Goal: Transaction & Acquisition: Subscribe to service/newsletter

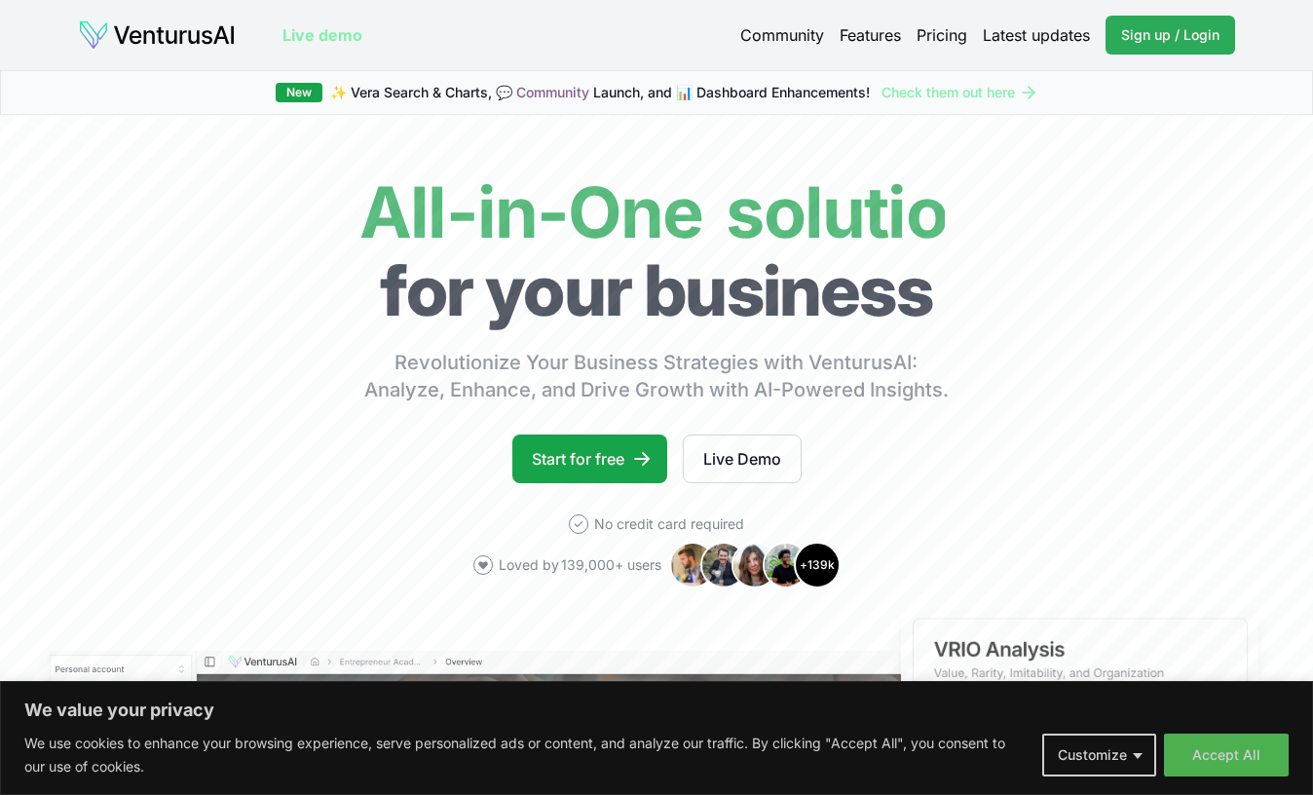
click at [1124, 46] on link "Sign up / Login Login" at bounding box center [1171, 35] width 130 height 39
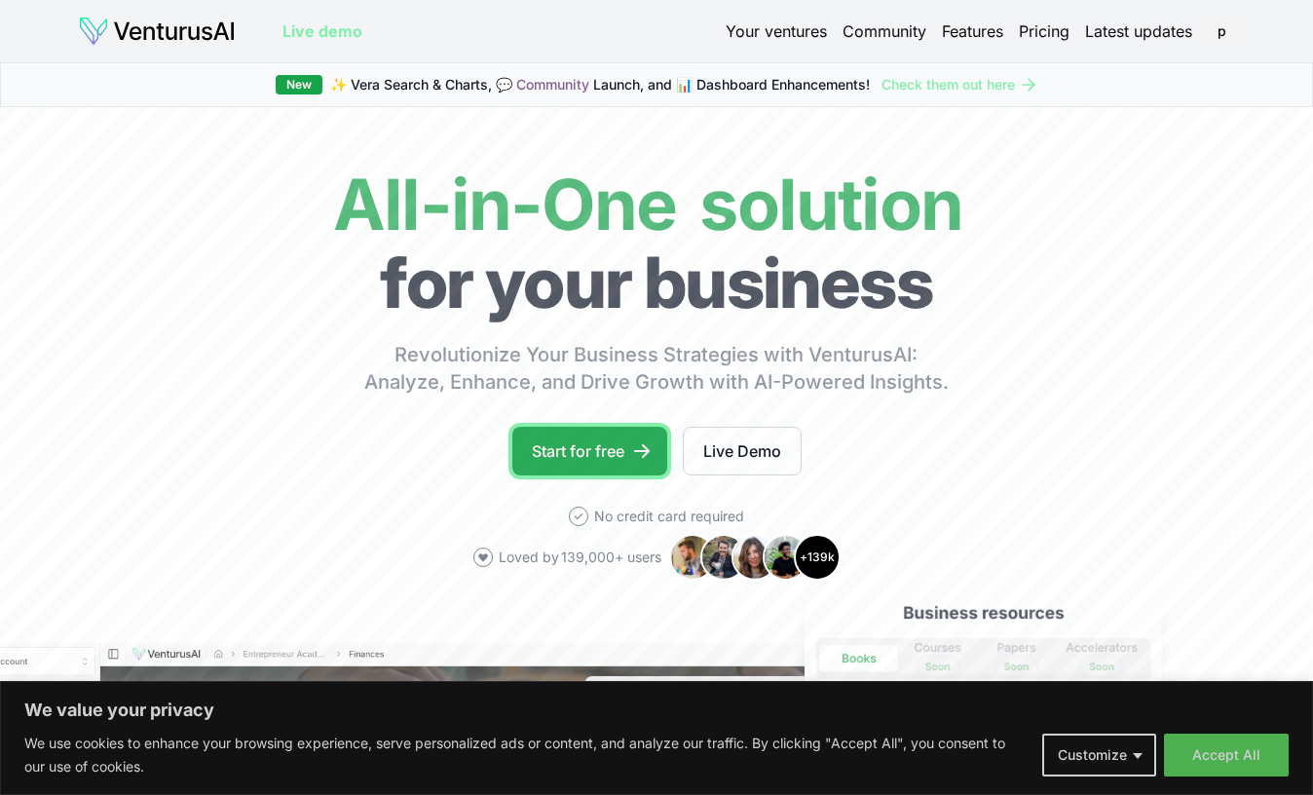
click at [538, 434] on link "Start for free" at bounding box center [589, 451] width 155 height 49
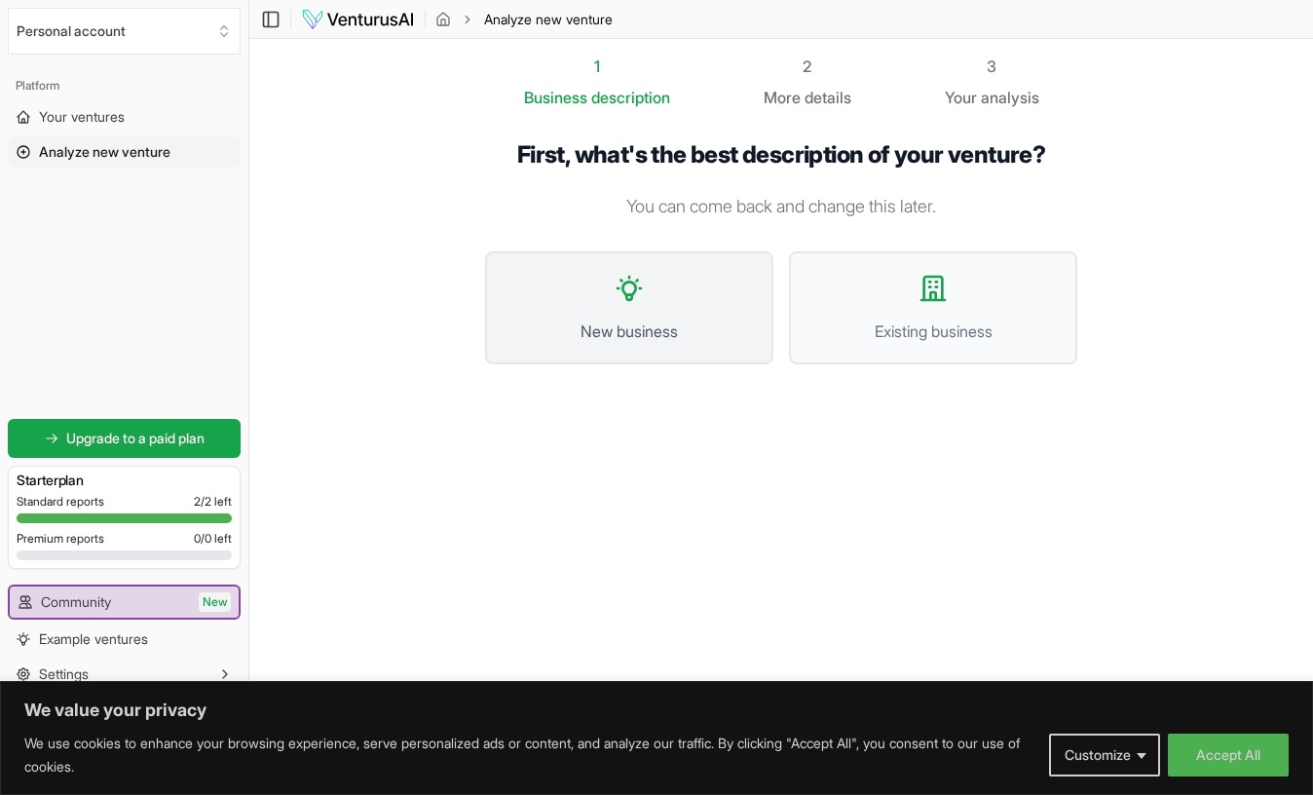
click at [580, 338] on span "New business" at bounding box center [630, 331] width 246 height 23
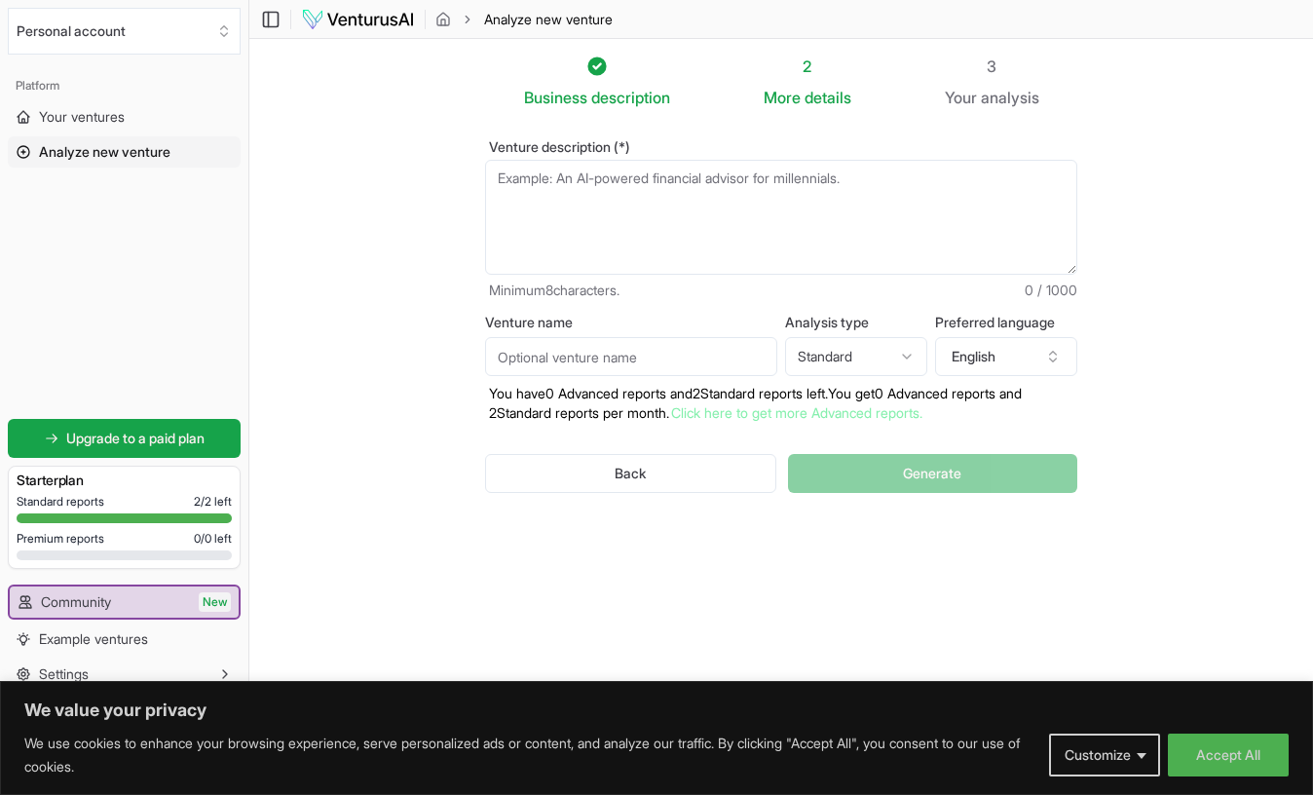
click at [589, 239] on textarea "Venture description (*)" at bounding box center [781, 217] width 592 height 115
paste textarea "Solo women spend $500–$5,000+ on retreats, often in remote or unfamiliar locati…"
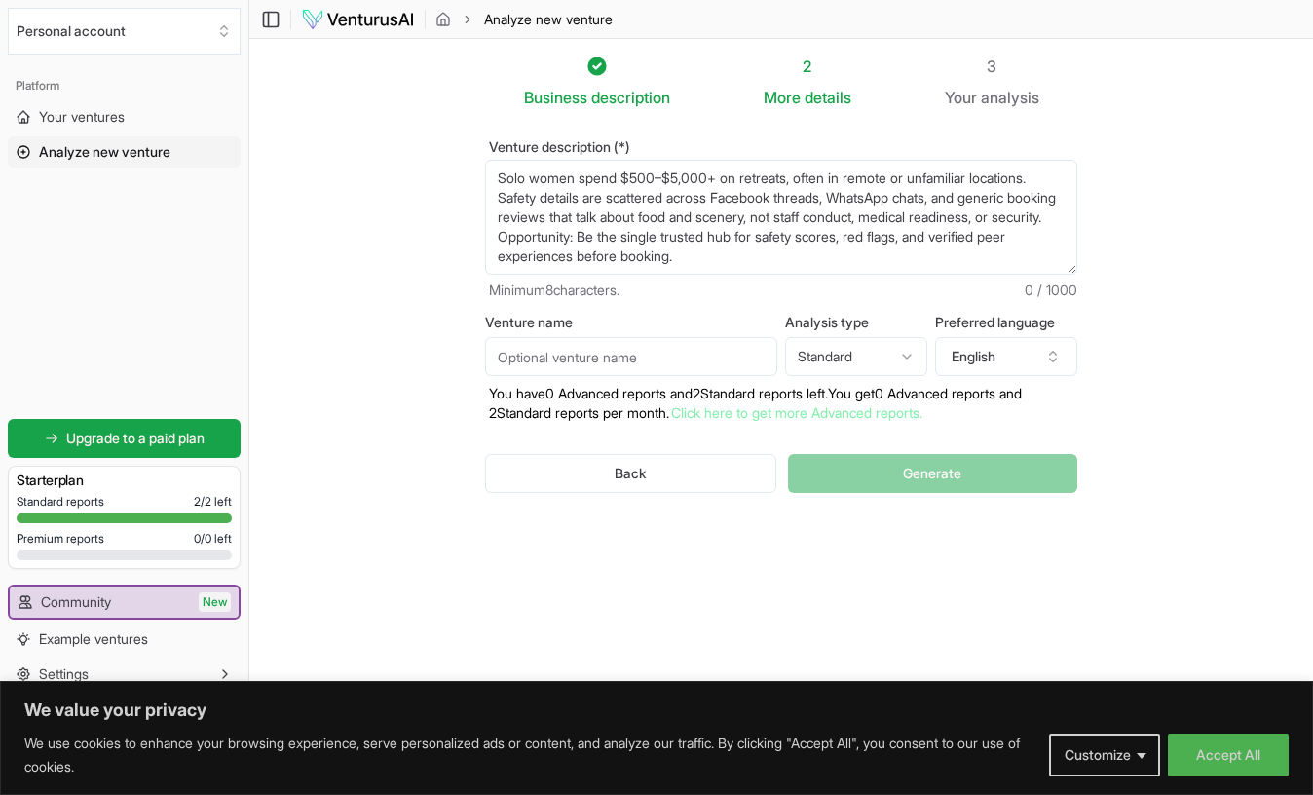
scroll to position [10, 0]
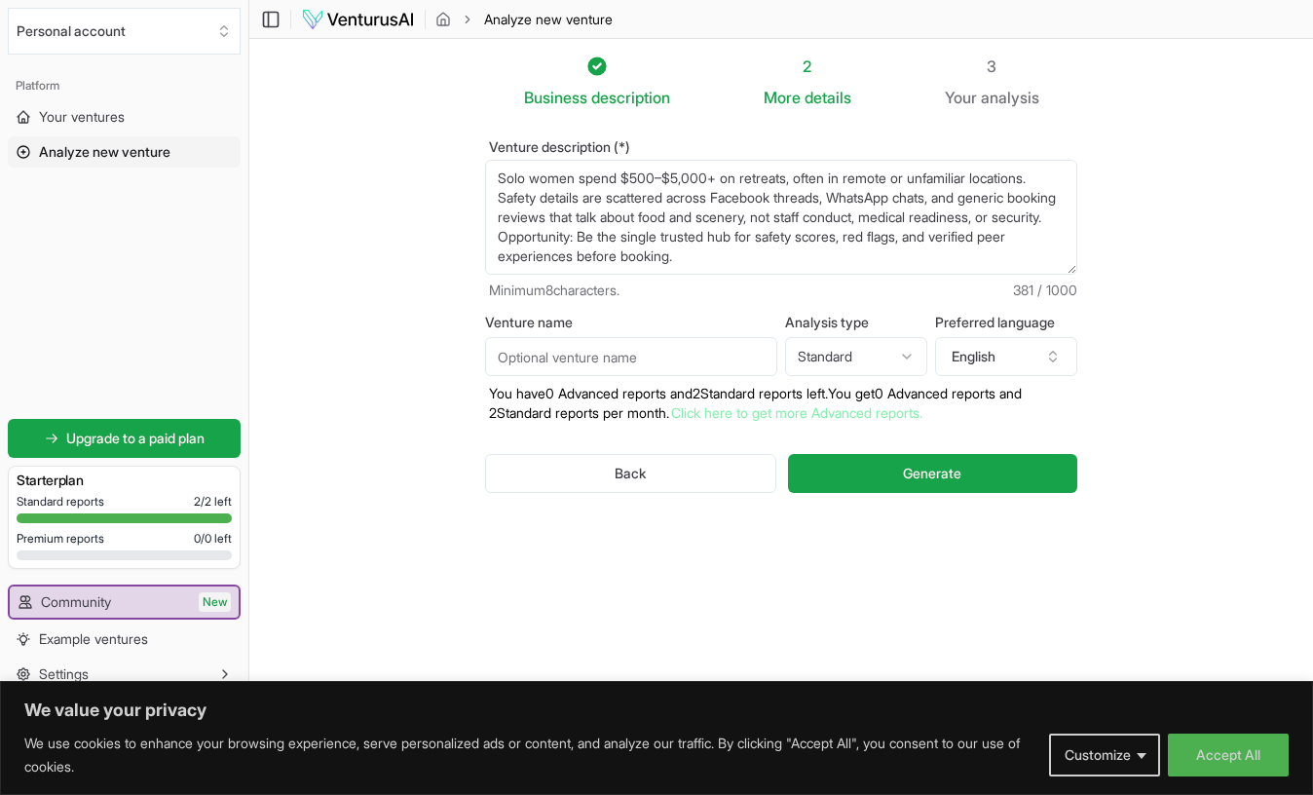
type textarea "Solo women spend $500–$5,000+ on retreats, often in remote or unfamiliar locati…"
click at [641, 362] on input "Venture name" at bounding box center [631, 356] width 292 height 39
click at [805, 358] on html "We value your privacy We use cookies to enhance your browsing experience, serve…" at bounding box center [656, 397] width 1313 height 795
select select "advanced"
click at [837, 471] on button "Generate" at bounding box center [932, 473] width 289 height 39
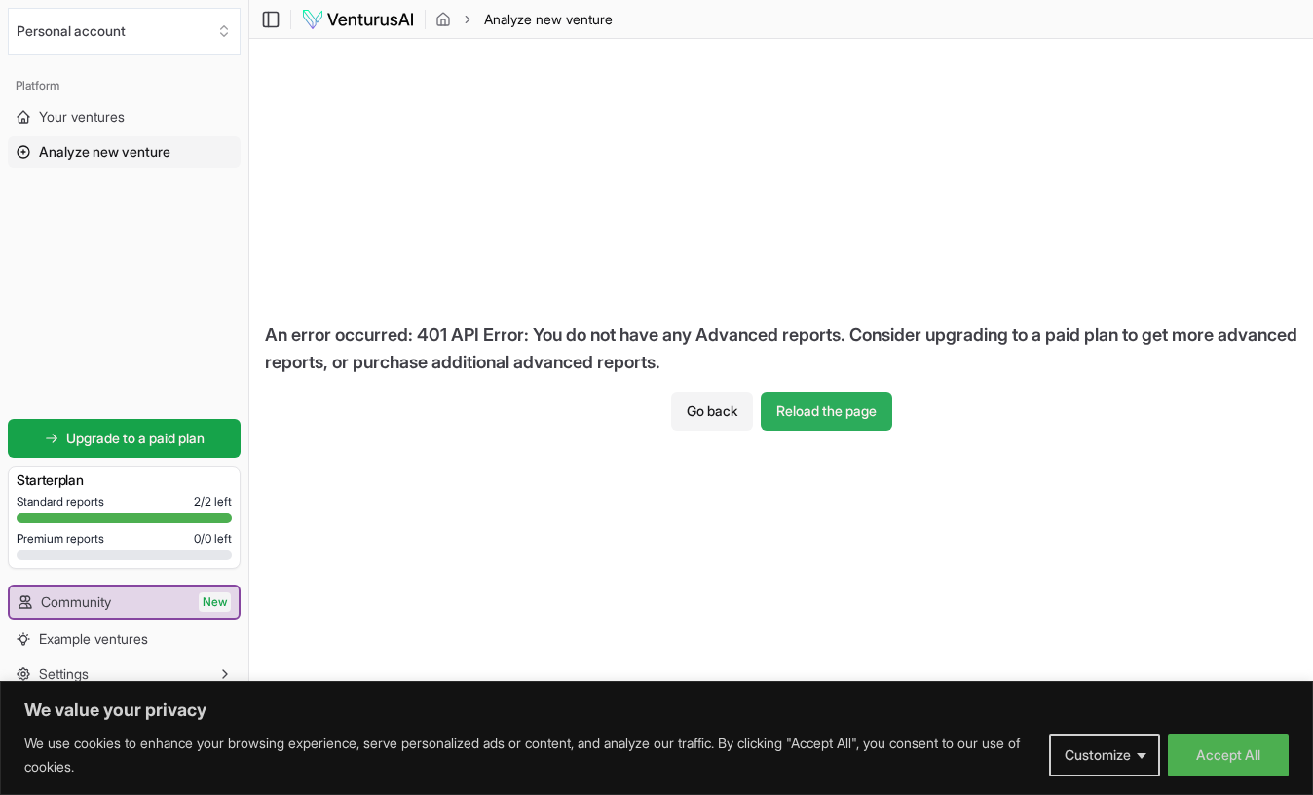
click at [838, 419] on button "Reload the page" at bounding box center [827, 411] width 132 height 39
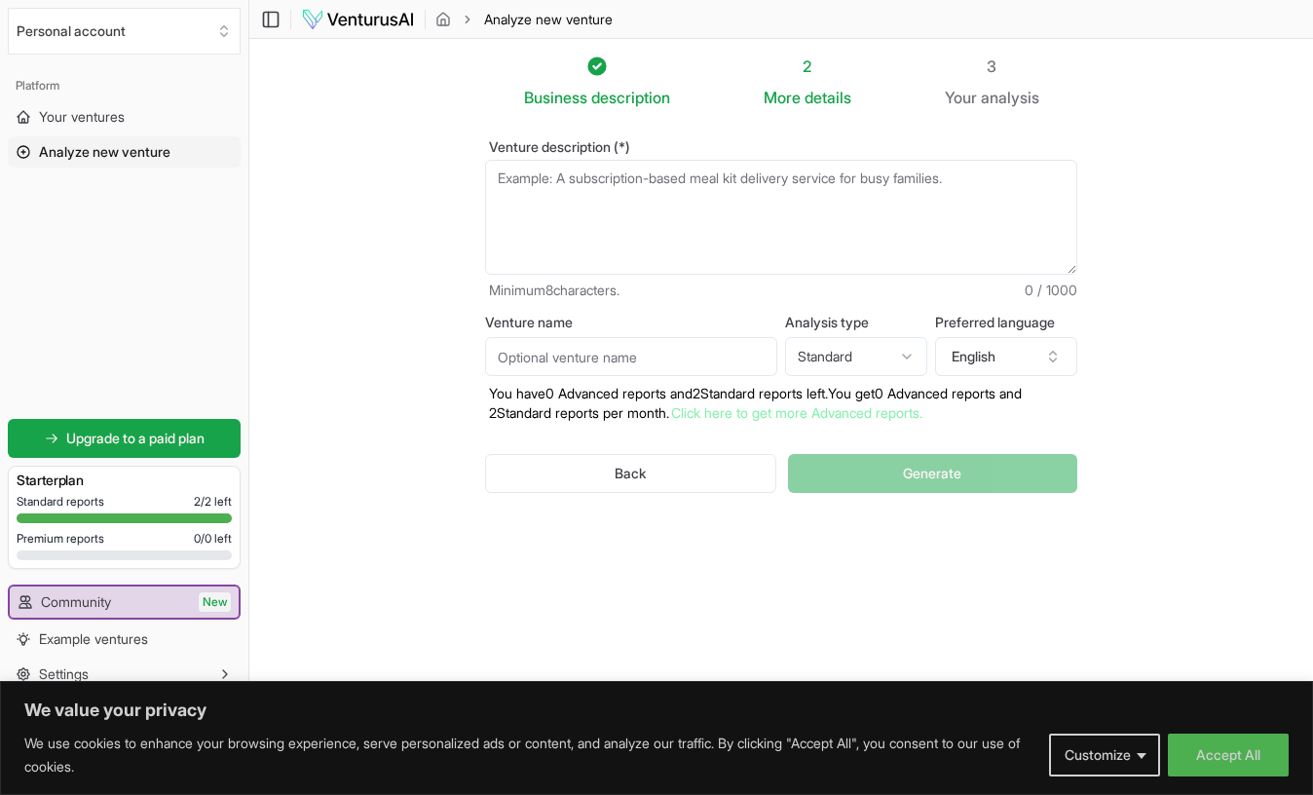
click at [850, 356] on html "We value your privacy We use cookies to enhance your browsing experience, serve…" at bounding box center [656, 397] width 1313 height 795
click at [832, 562] on html "We value your privacy We use cookies to enhance your browsing experience, serve…" at bounding box center [656, 397] width 1313 height 795
click at [681, 186] on textarea "Venture description (*)" at bounding box center [781, 217] width 592 height 115
paste textarea "Solo women spend $500–$5,000+ on retreats, often in remote or unfamiliar locati…"
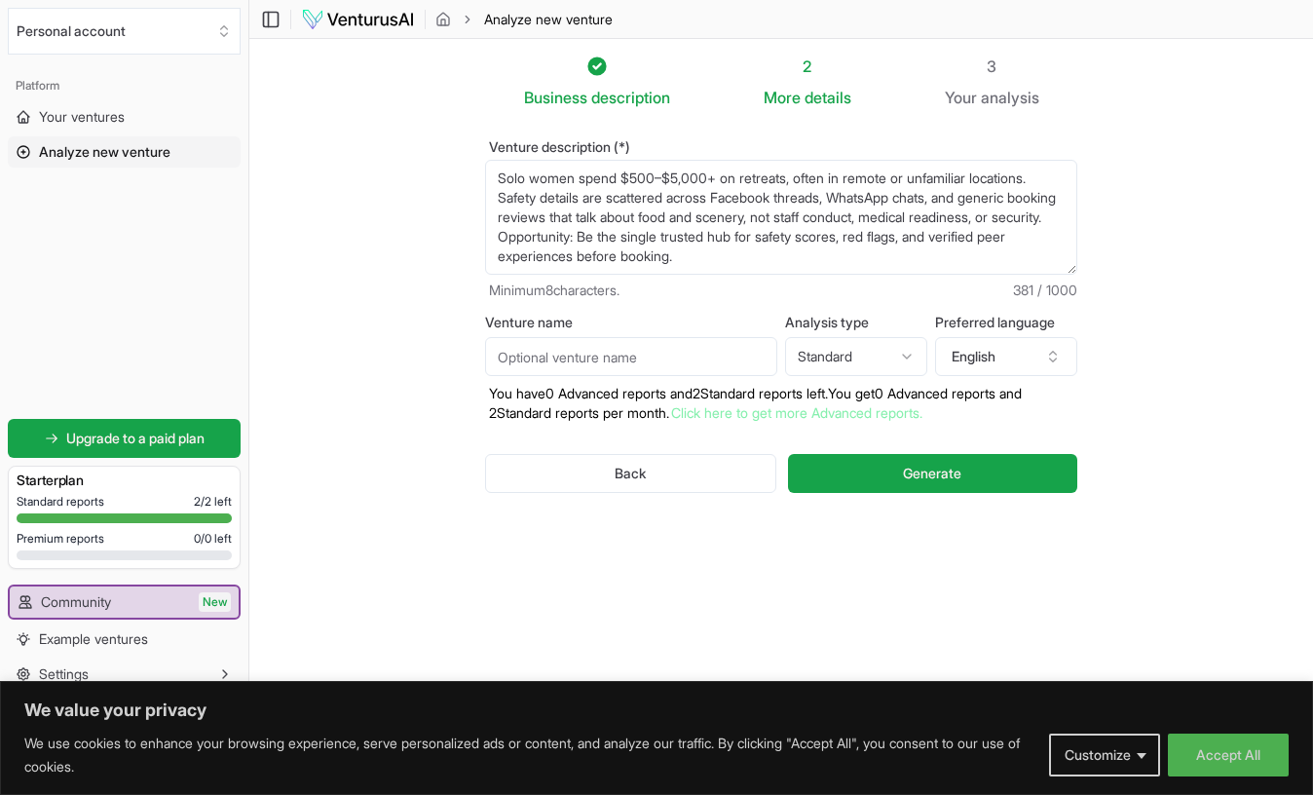
scroll to position [10, 0]
type textarea "Solo women spend $500–$5,000+ on retreats, often in remote or unfamiliar locati…"
click at [880, 472] on button "Generate" at bounding box center [932, 473] width 289 height 39
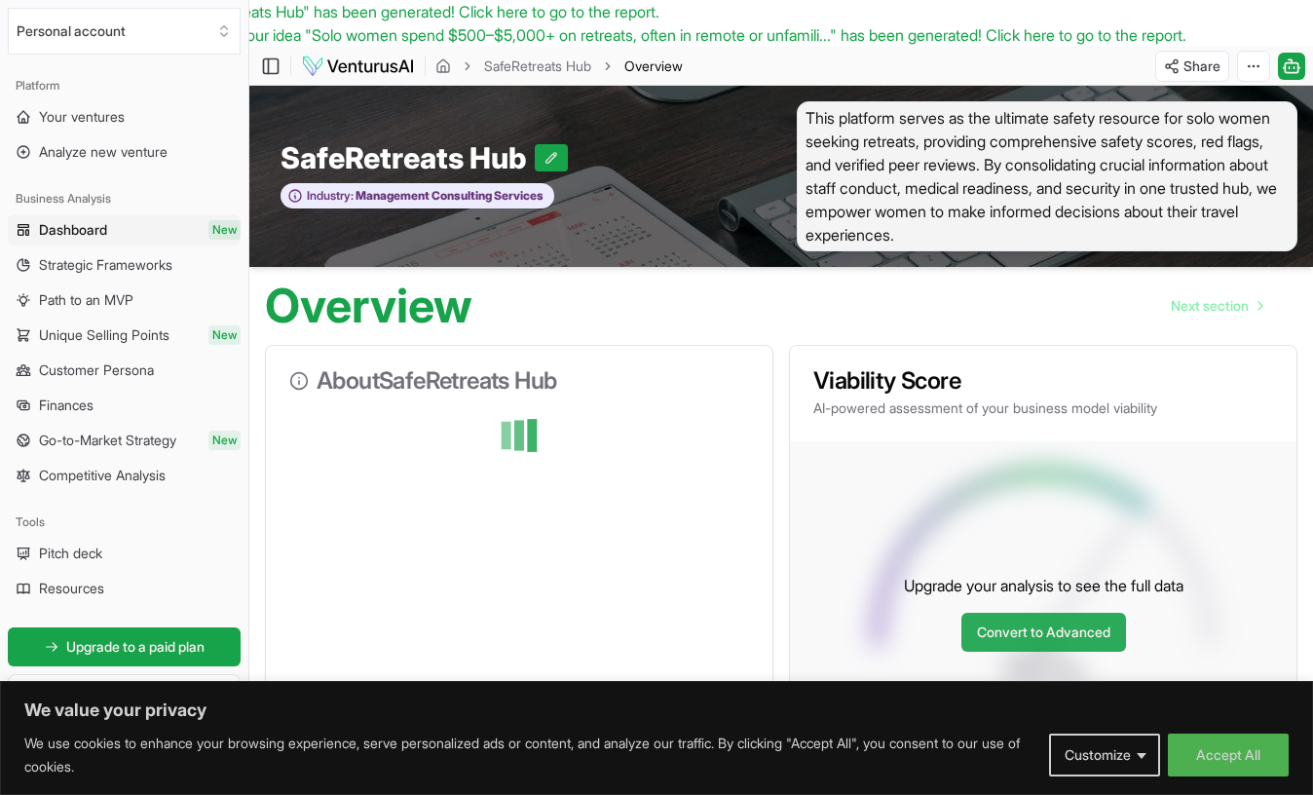
click at [1048, 627] on link "Convert to Advanced" at bounding box center [1044, 632] width 165 height 39
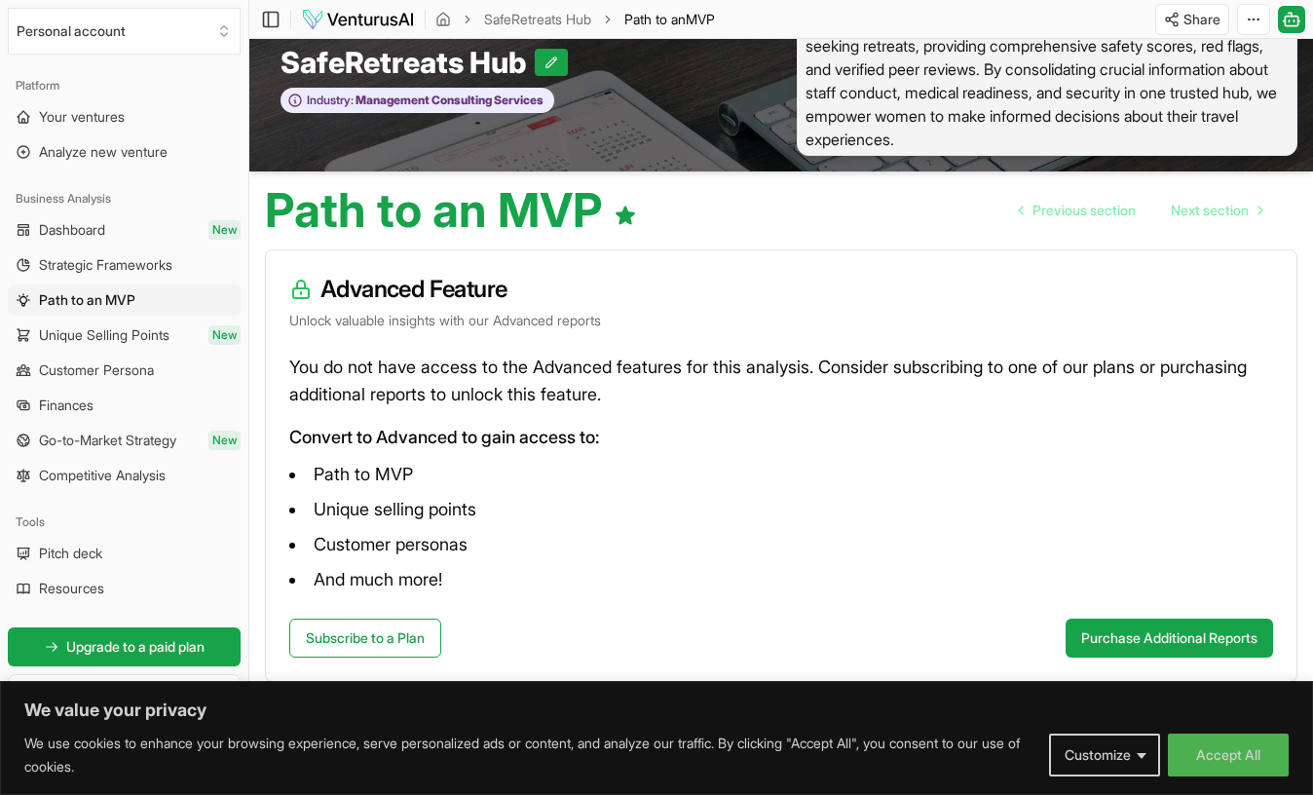
scroll to position [49, 0]
click at [182, 643] on span "Upgrade to a paid plan" at bounding box center [135, 646] width 138 height 19
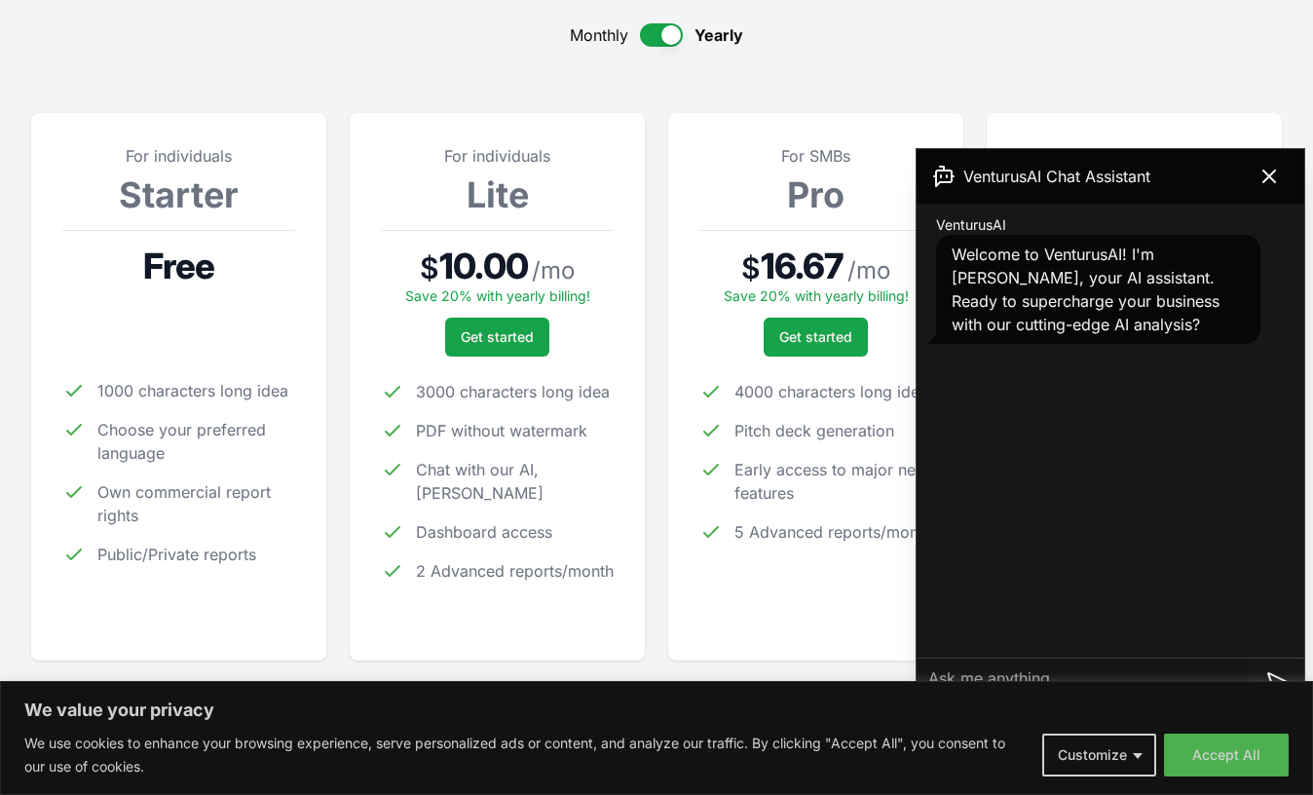
scroll to position [199, 0]
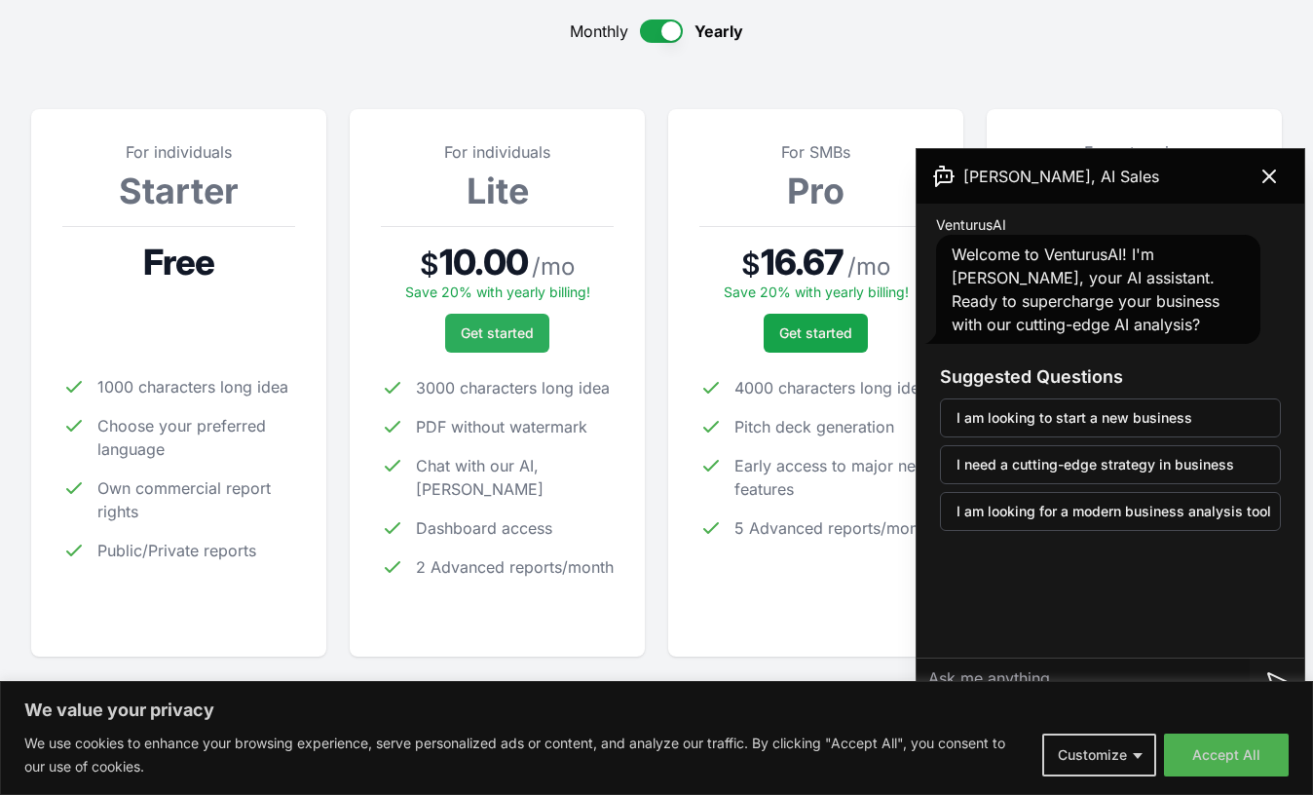
click at [502, 317] on button "Get started" at bounding box center [497, 333] width 104 height 39
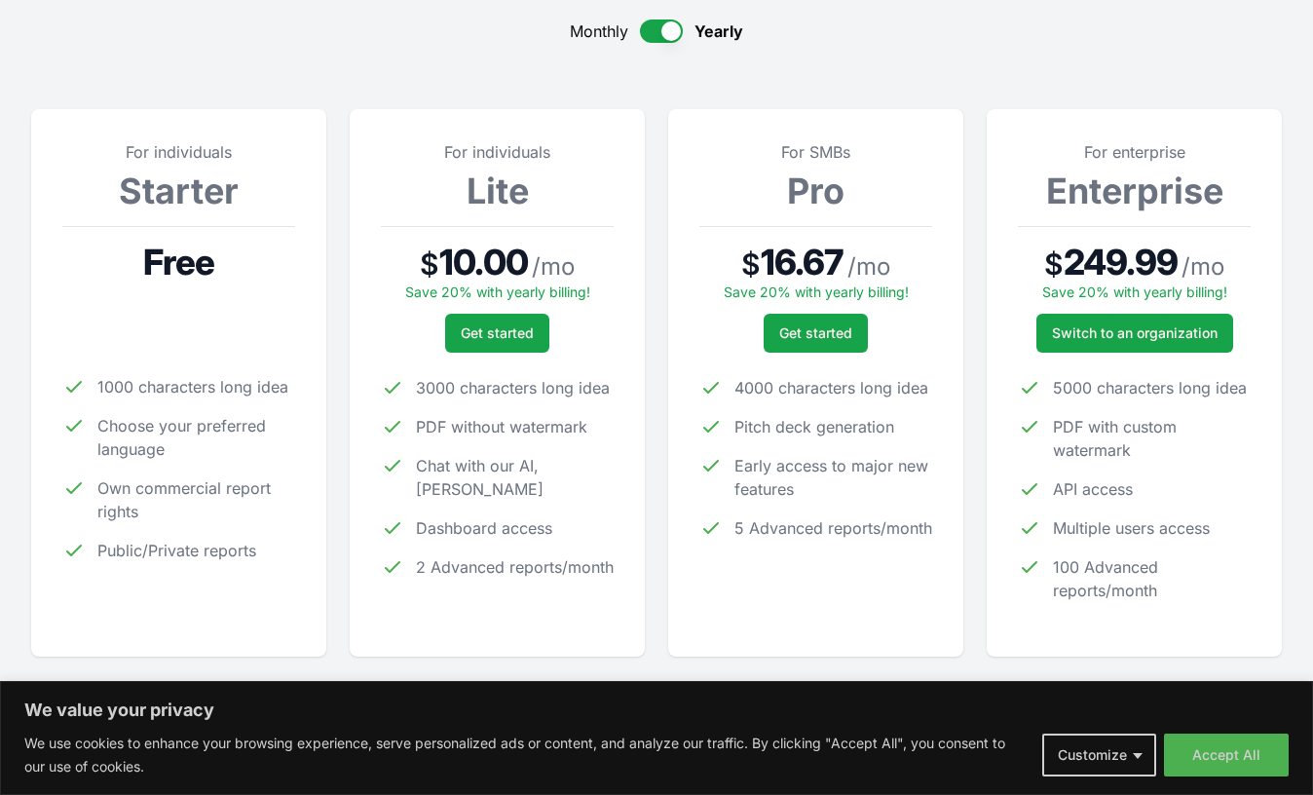
click at [669, 29] on button "button" at bounding box center [661, 30] width 43 height 23
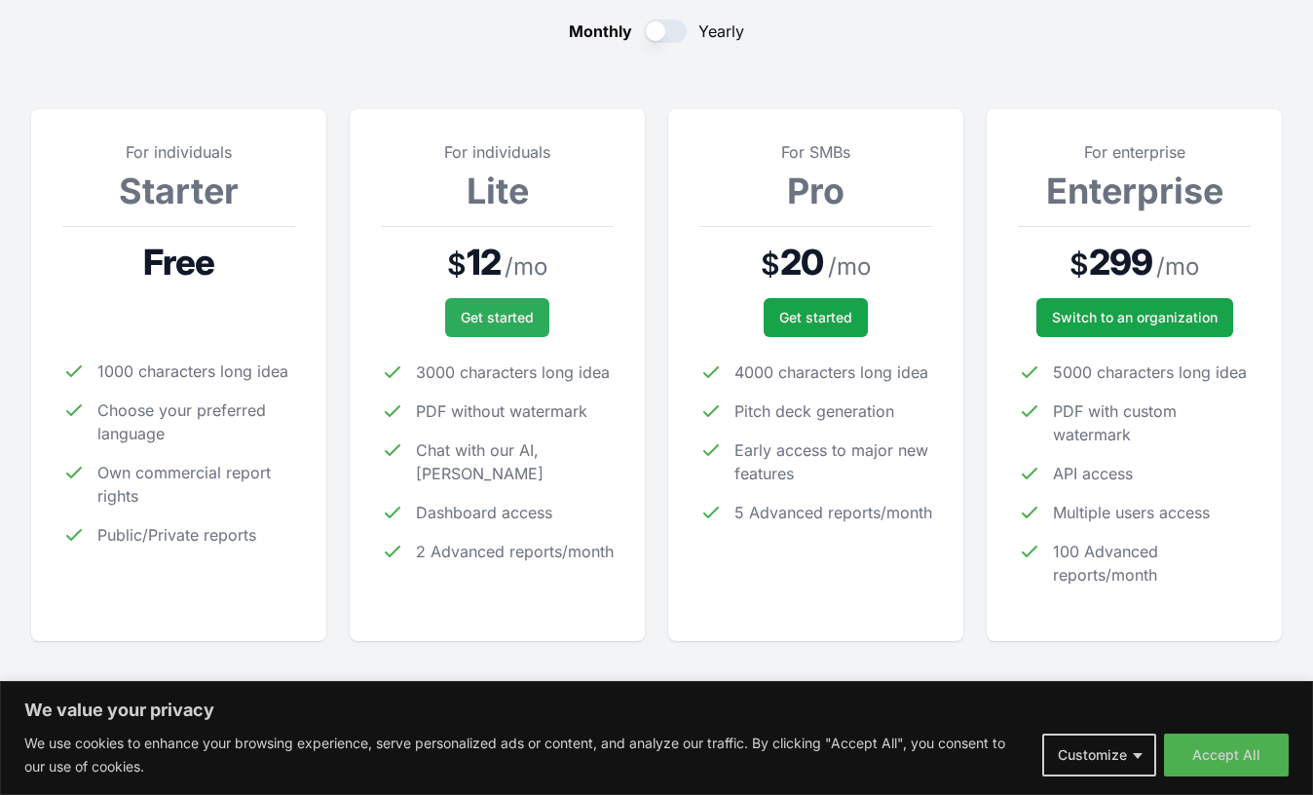
click at [476, 327] on button "Get started" at bounding box center [497, 317] width 104 height 39
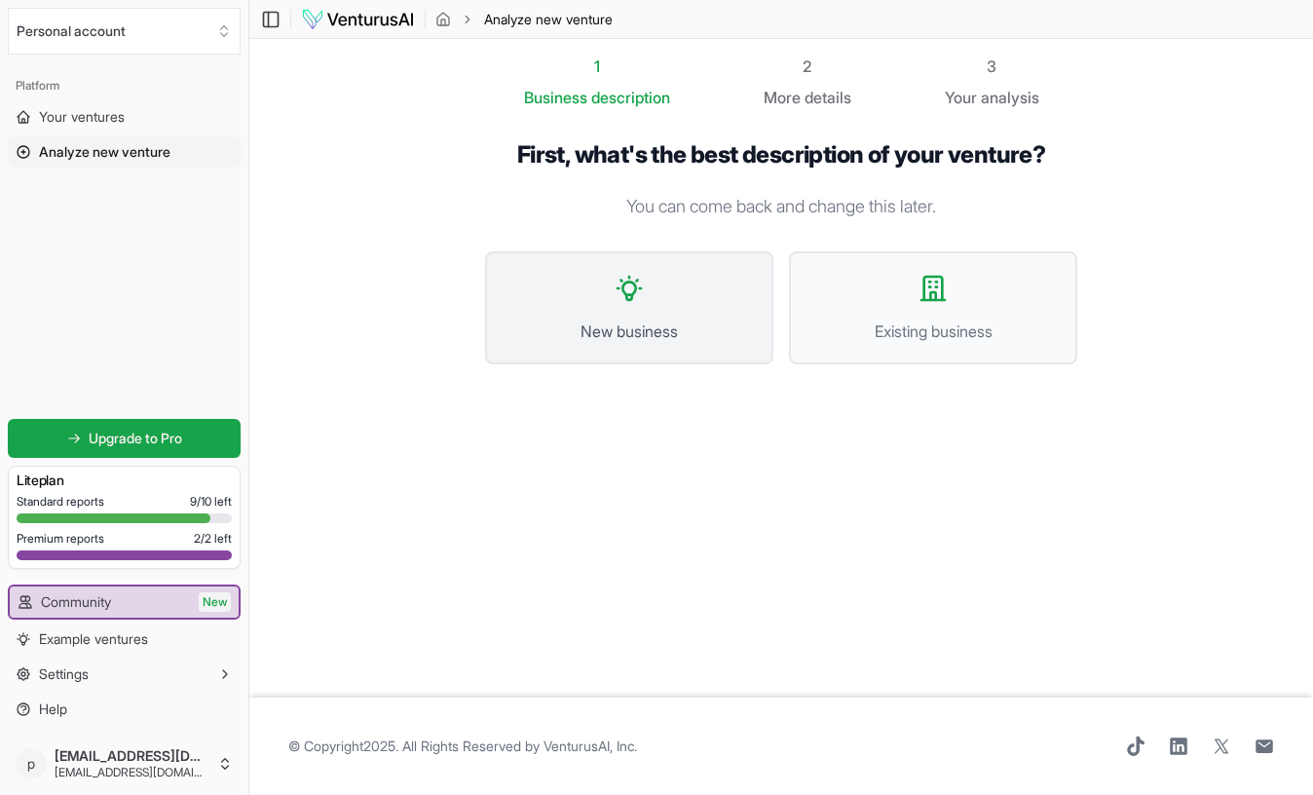
click at [682, 315] on button "New business" at bounding box center [629, 307] width 288 height 113
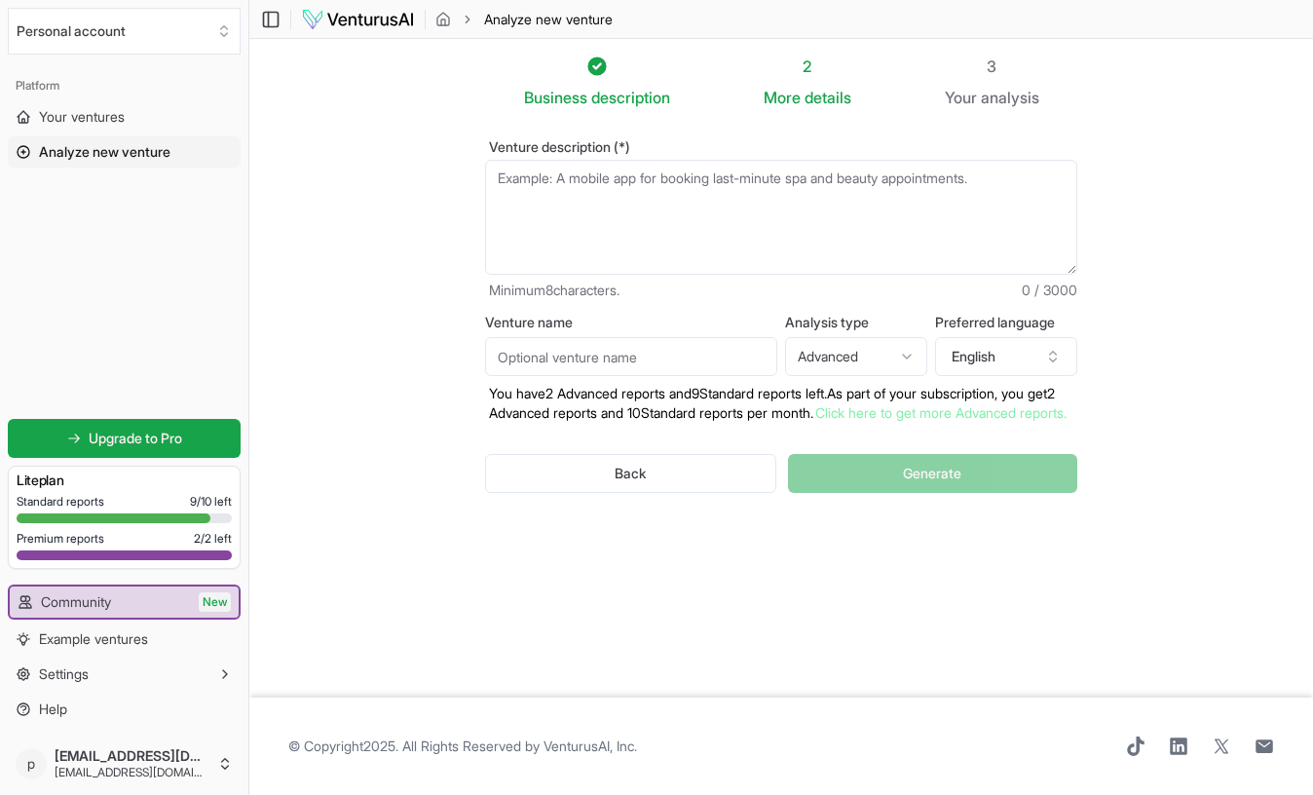
click at [667, 238] on textarea "Venture description (*)" at bounding box center [781, 217] width 592 height 115
paste textarea "937382"
type textarea "937382"
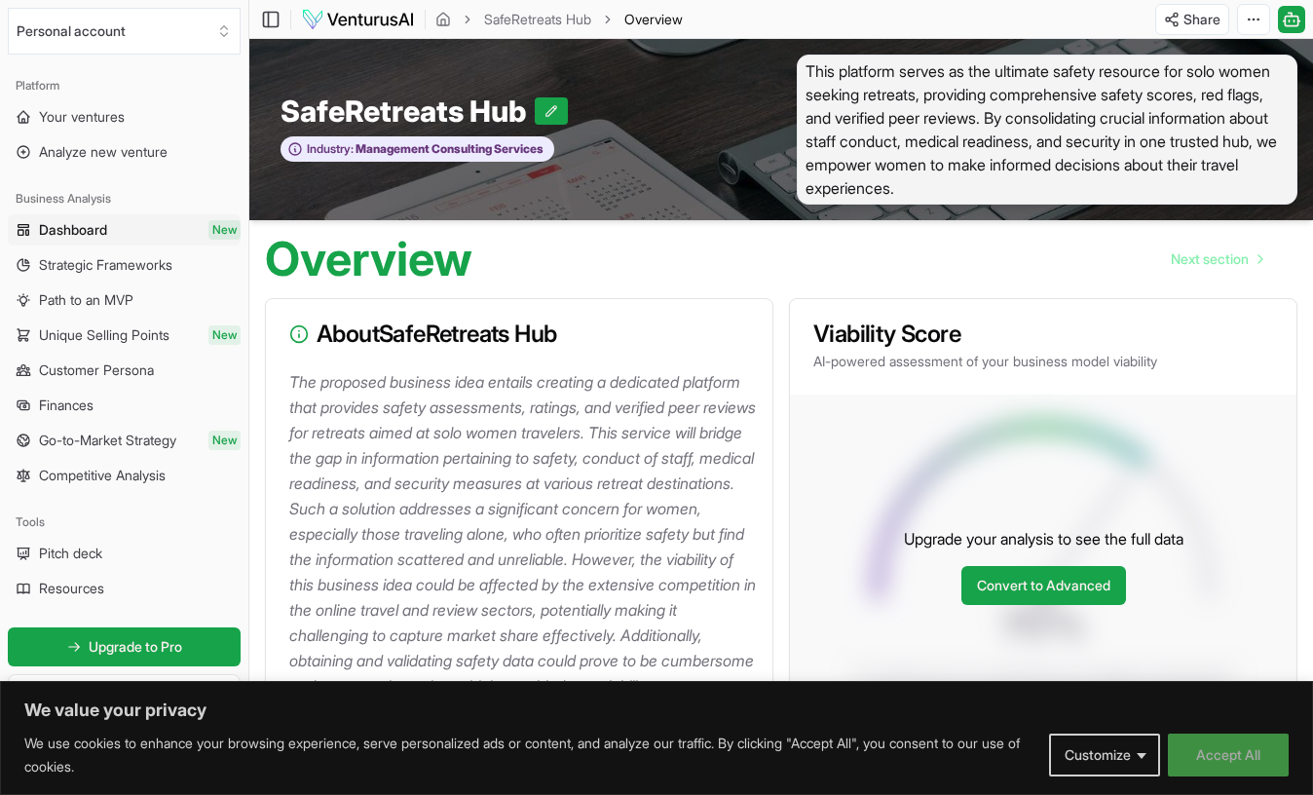
click at [1228, 747] on button "Accept All" at bounding box center [1228, 755] width 121 height 43
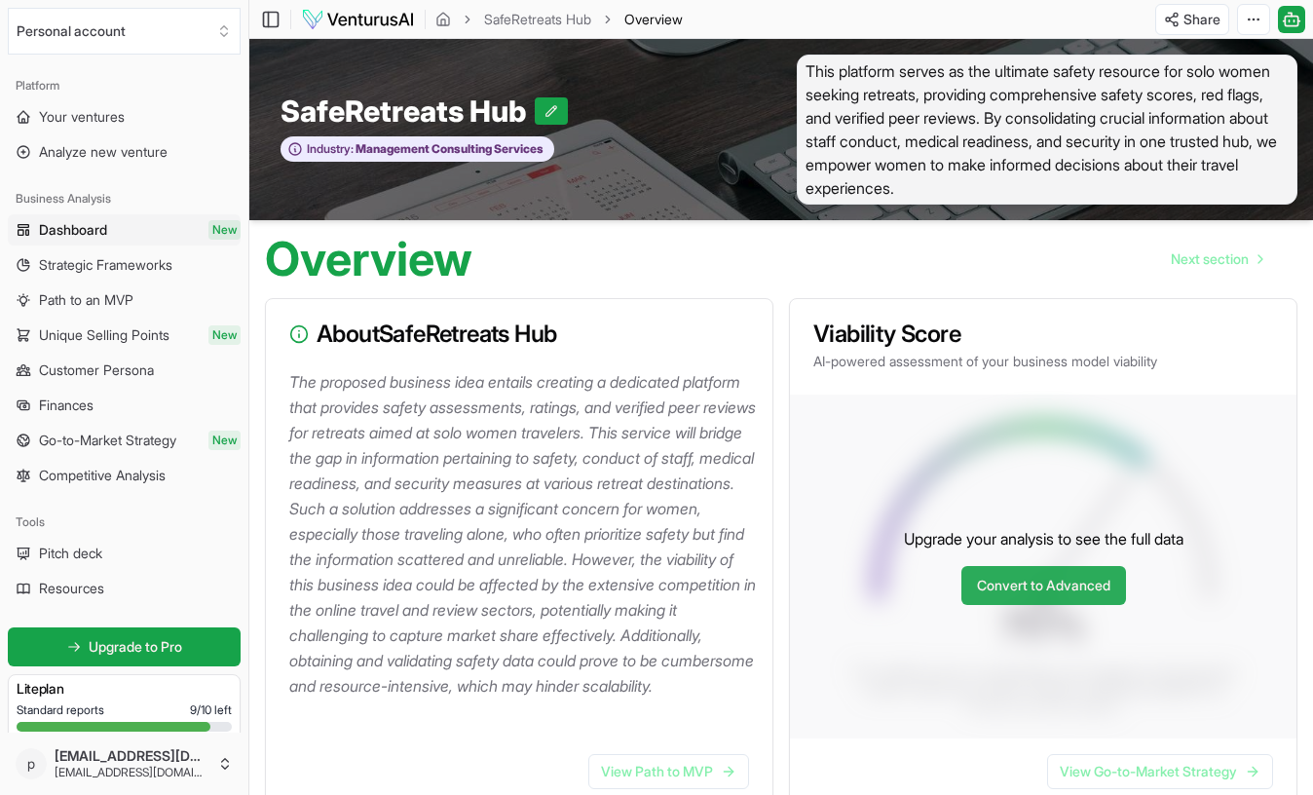
click at [1011, 590] on link "Convert to Advanced" at bounding box center [1044, 585] width 165 height 39
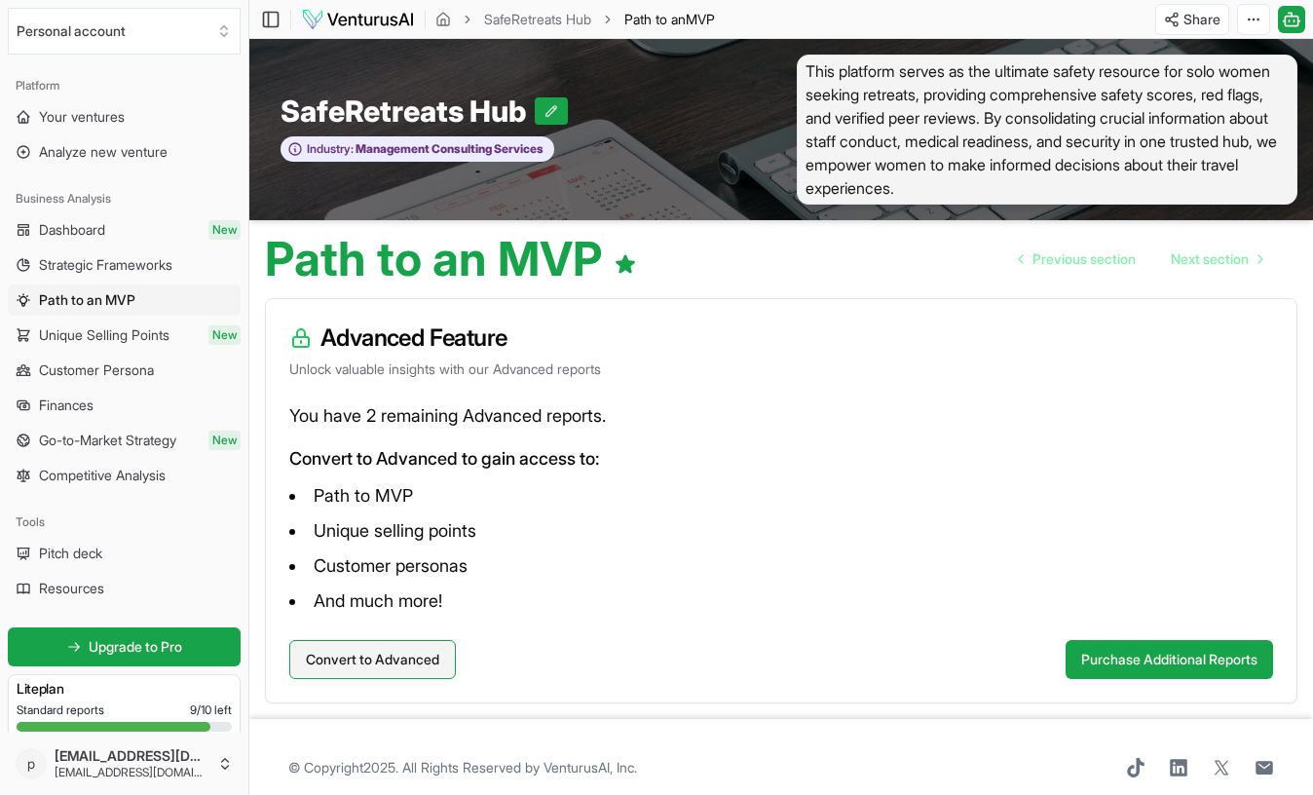
click at [421, 670] on button "Convert to Advanced" at bounding box center [372, 659] width 167 height 39
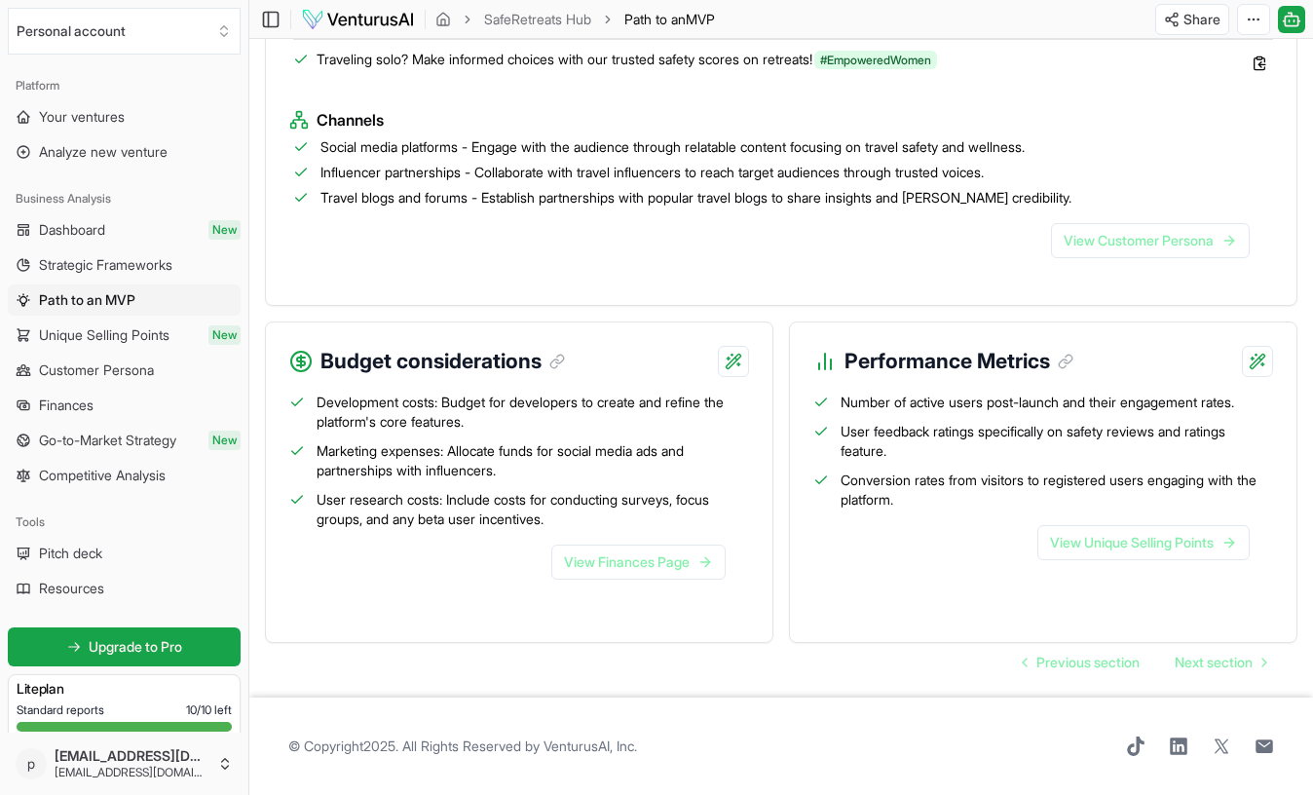
scroll to position [1962, 0]
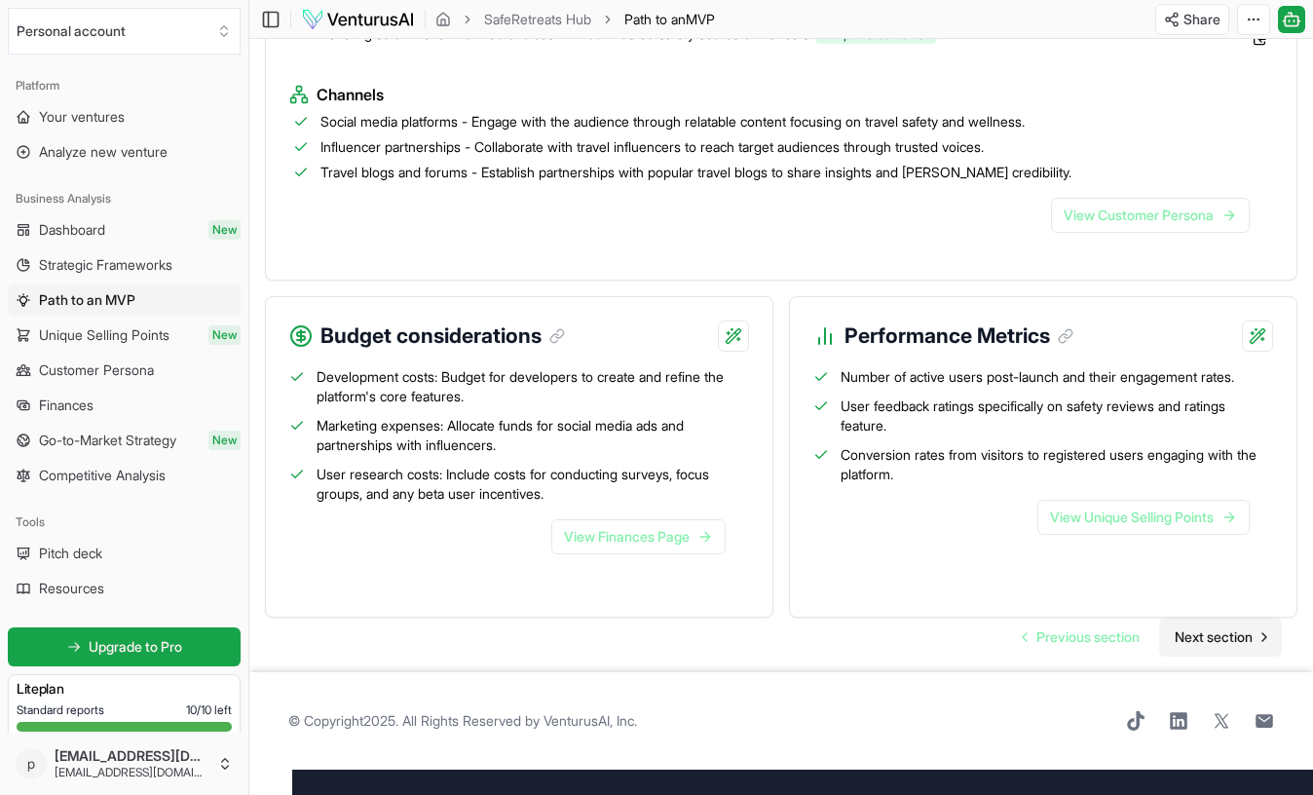
click at [1175, 647] on span "Next section" at bounding box center [1214, 636] width 78 height 19
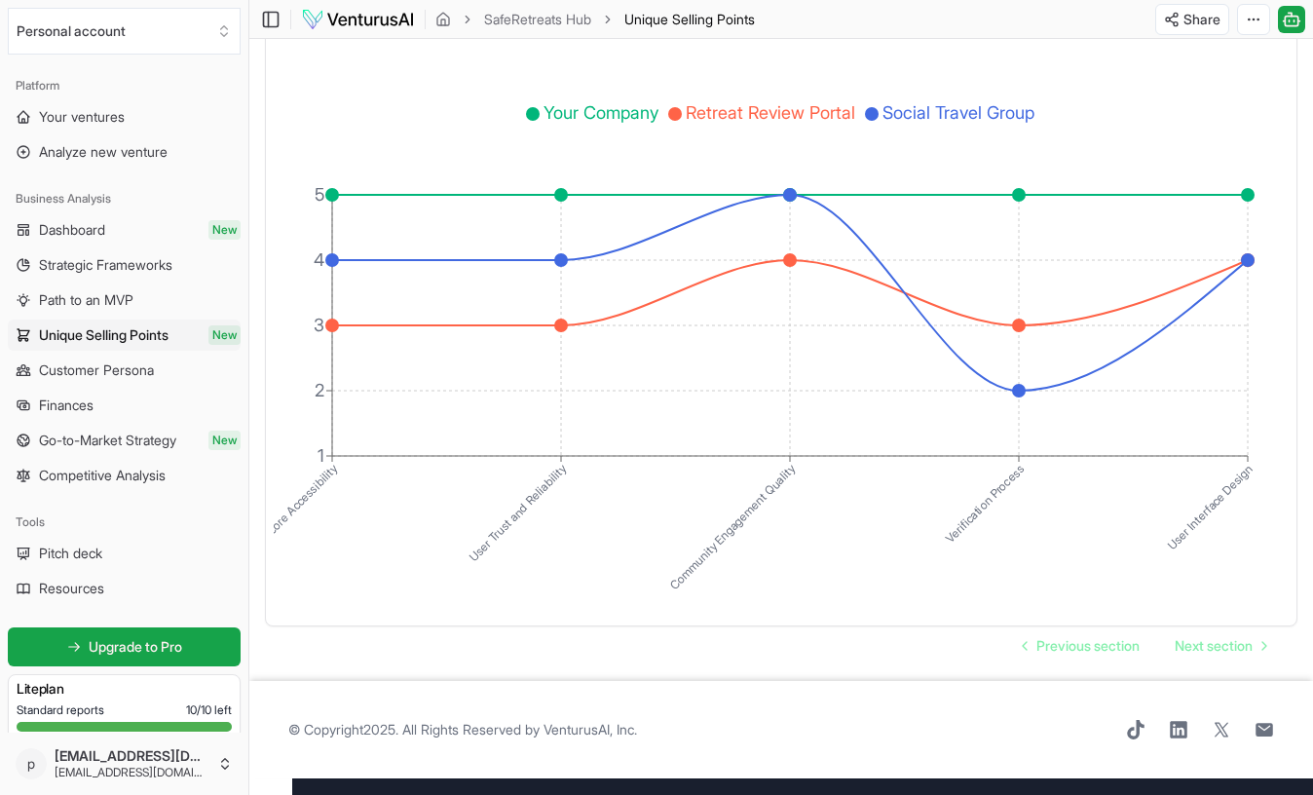
scroll to position [3567, 0]
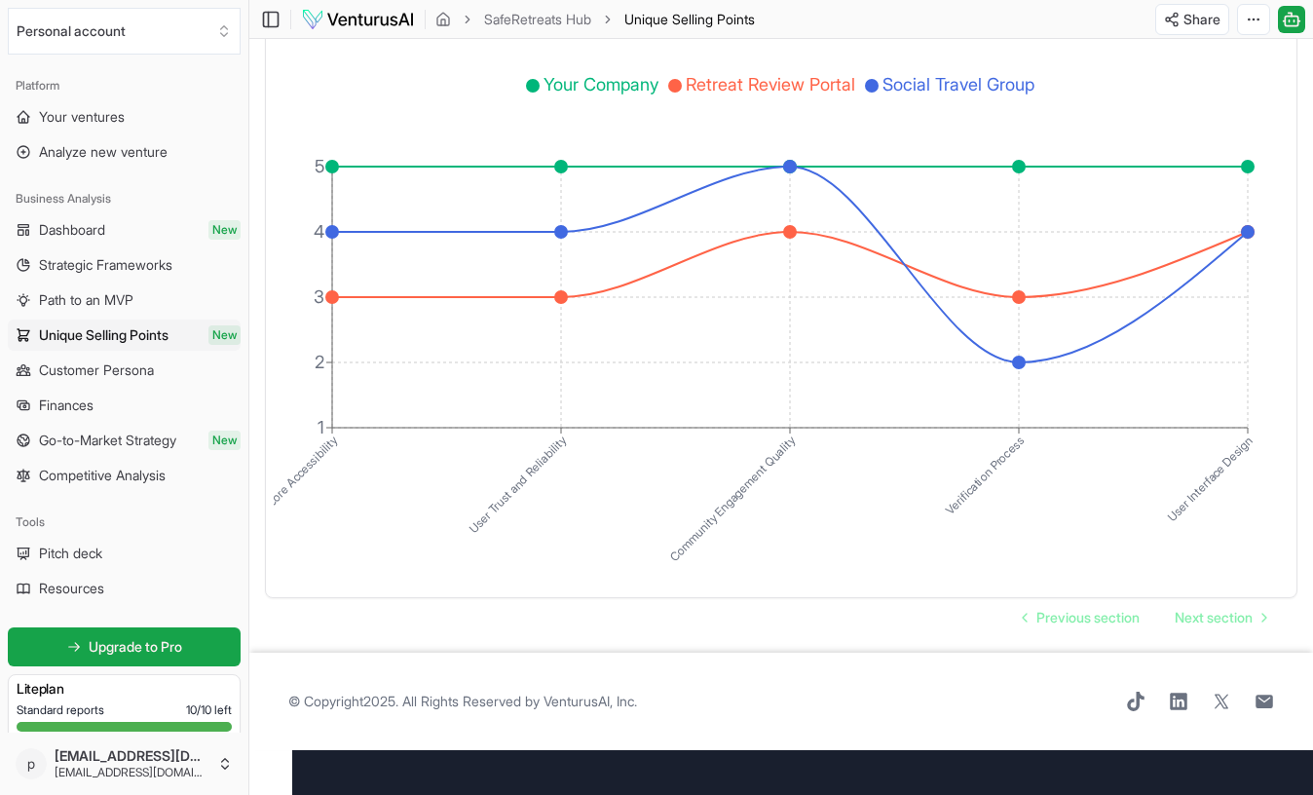
click at [1175, 627] on span "Next section" at bounding box center [1214, 617] width 78 height 19
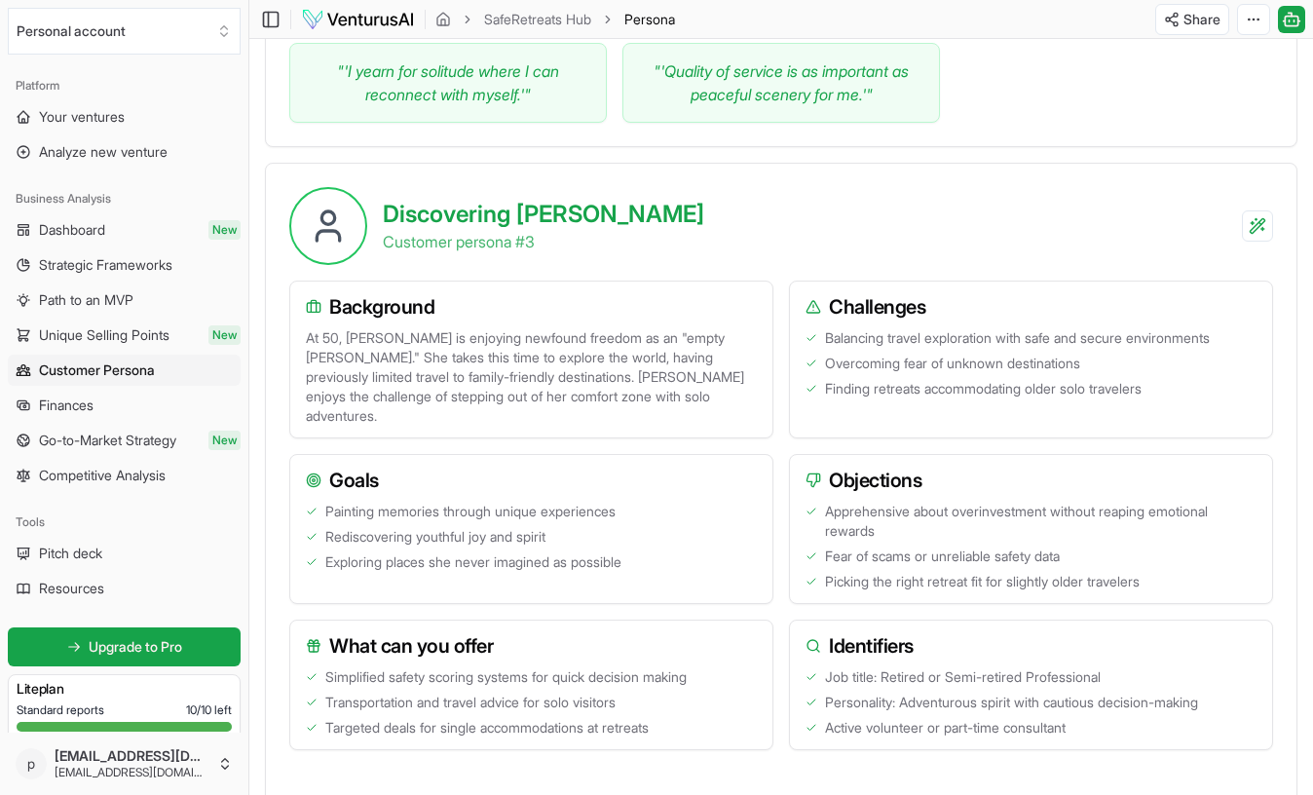
scroll to position [2535, 0]
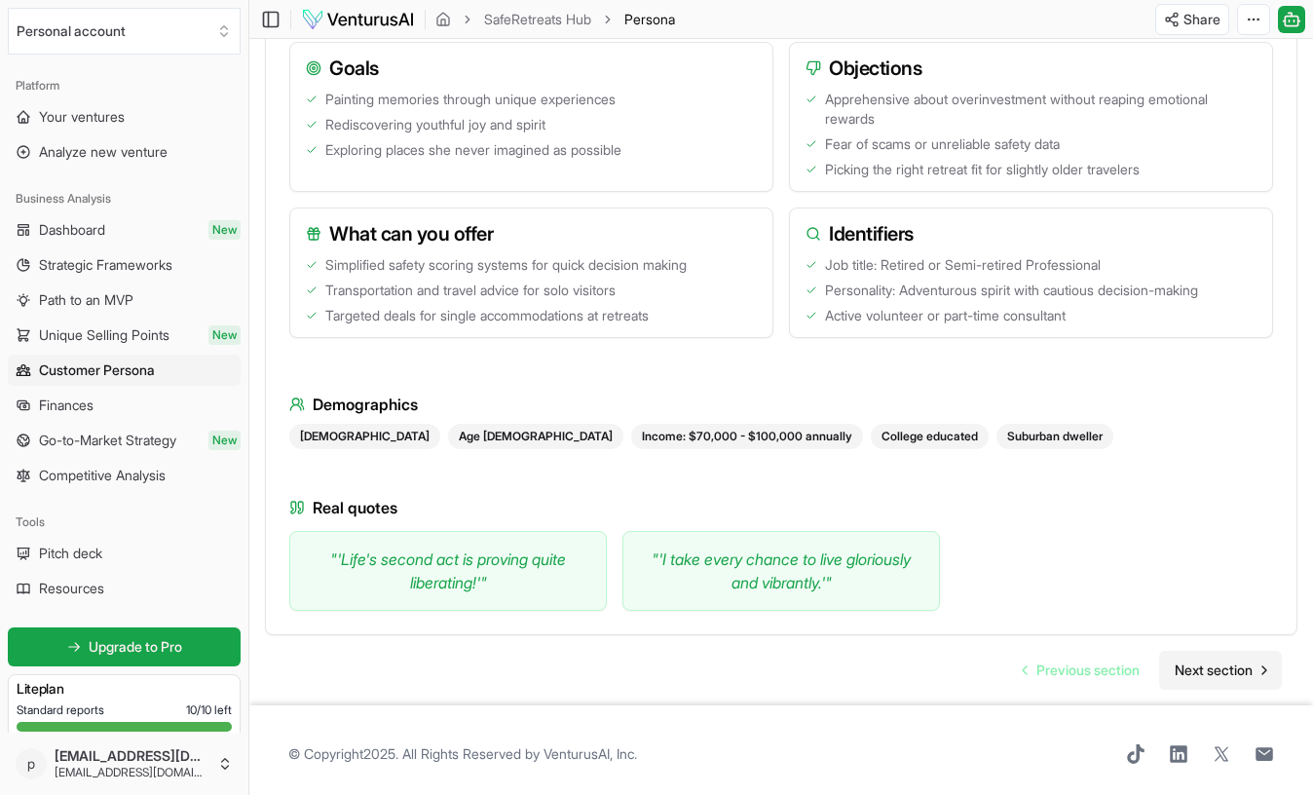
click at [1200, 665] on span "Next section" at bounding box center [1214, 670] width 78 height 19
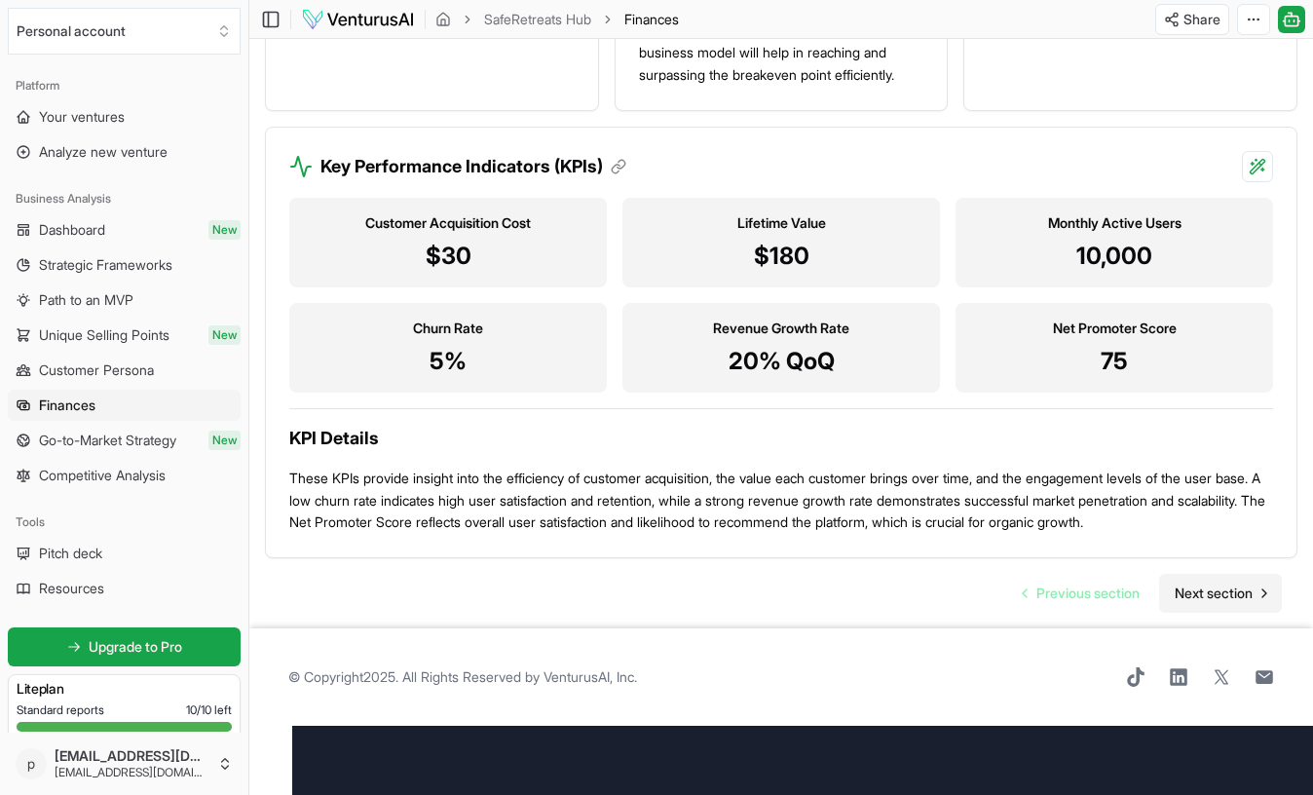
scroll to position [1946, 0]
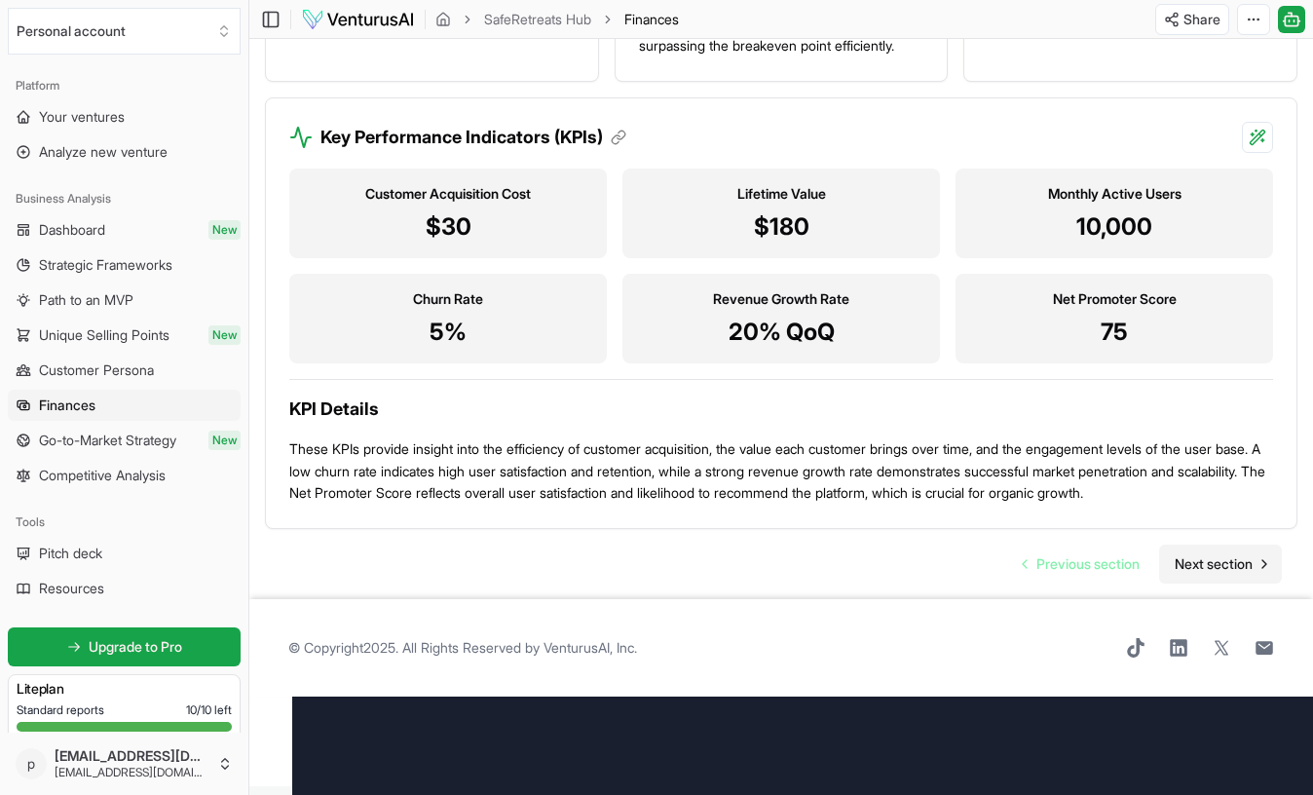
click at [1200, 574] on span "Next section" at bounding box center [1214, 563] width 78 height 19
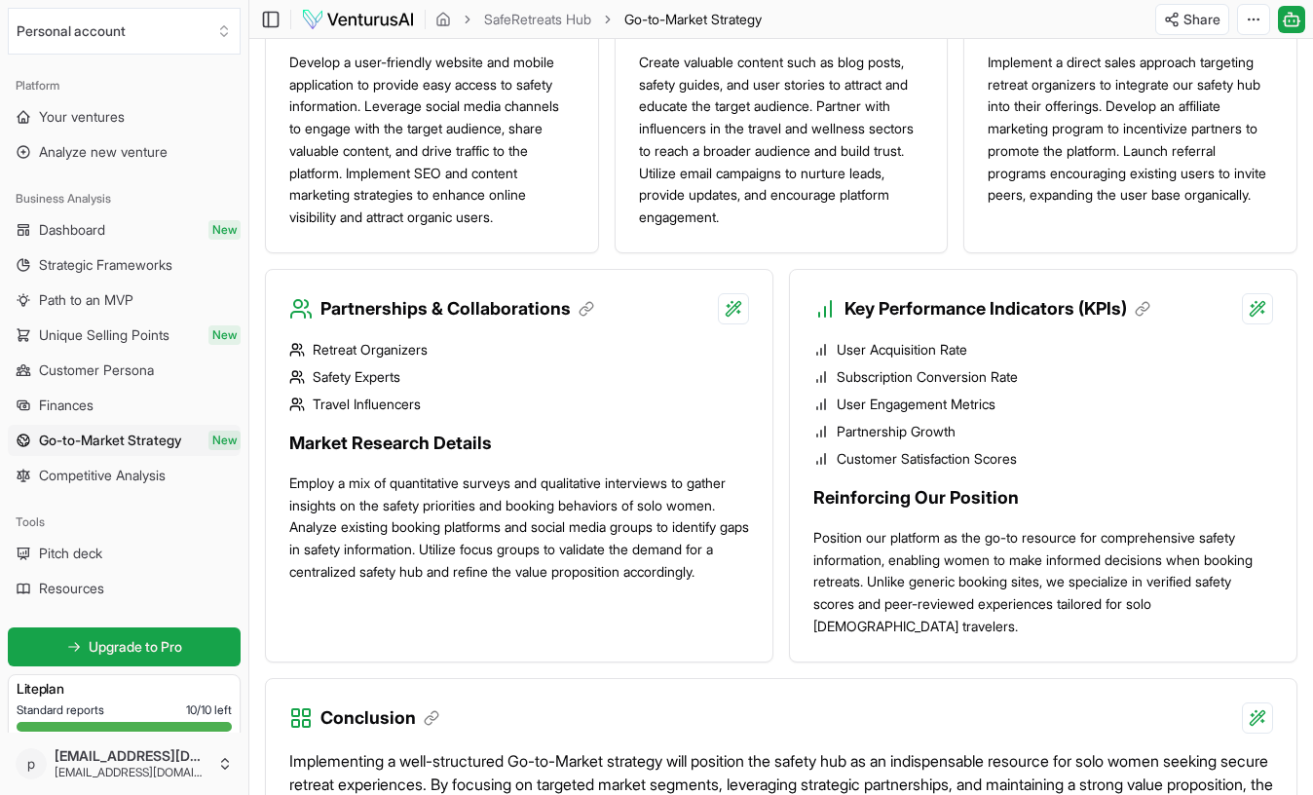
scroll to position [1887, 0]
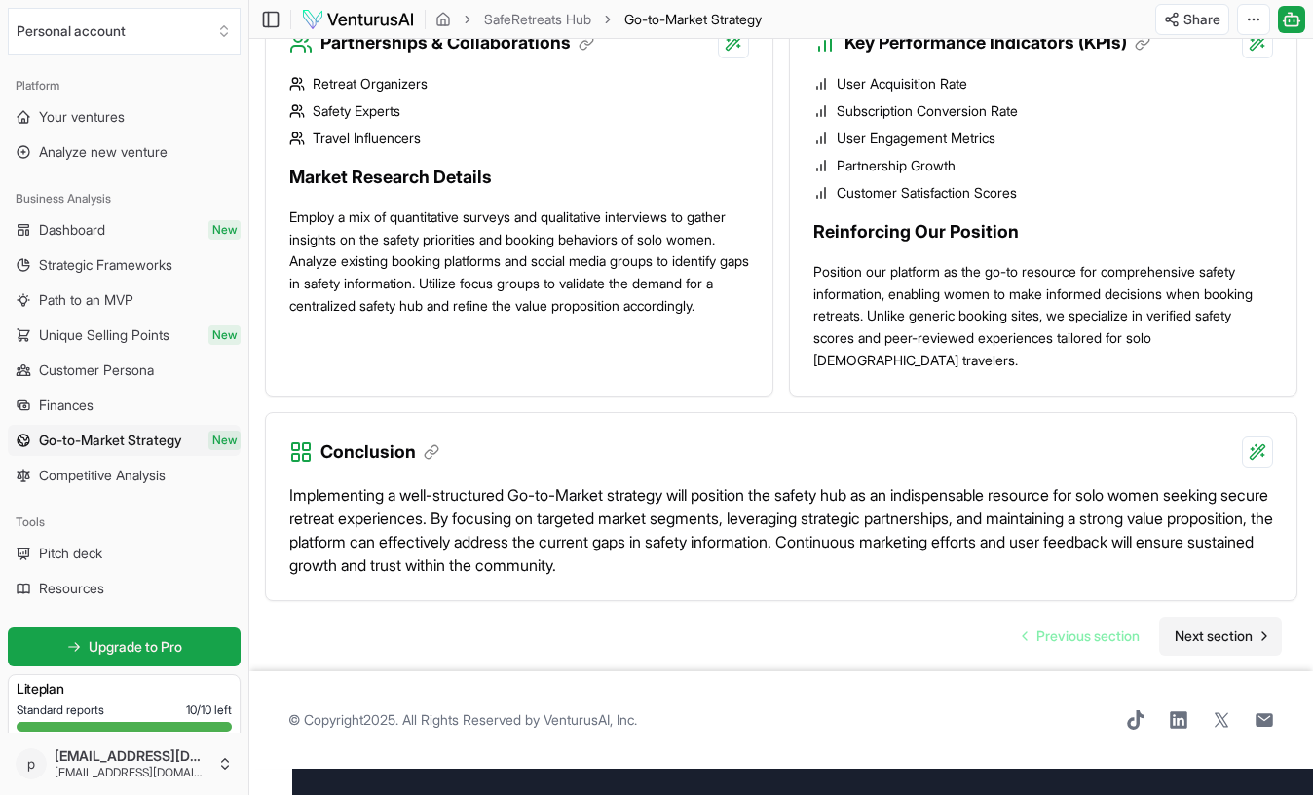
click at [1200, 646] on span "Next section" at bounding box center [1214, 635] width 78 height 19
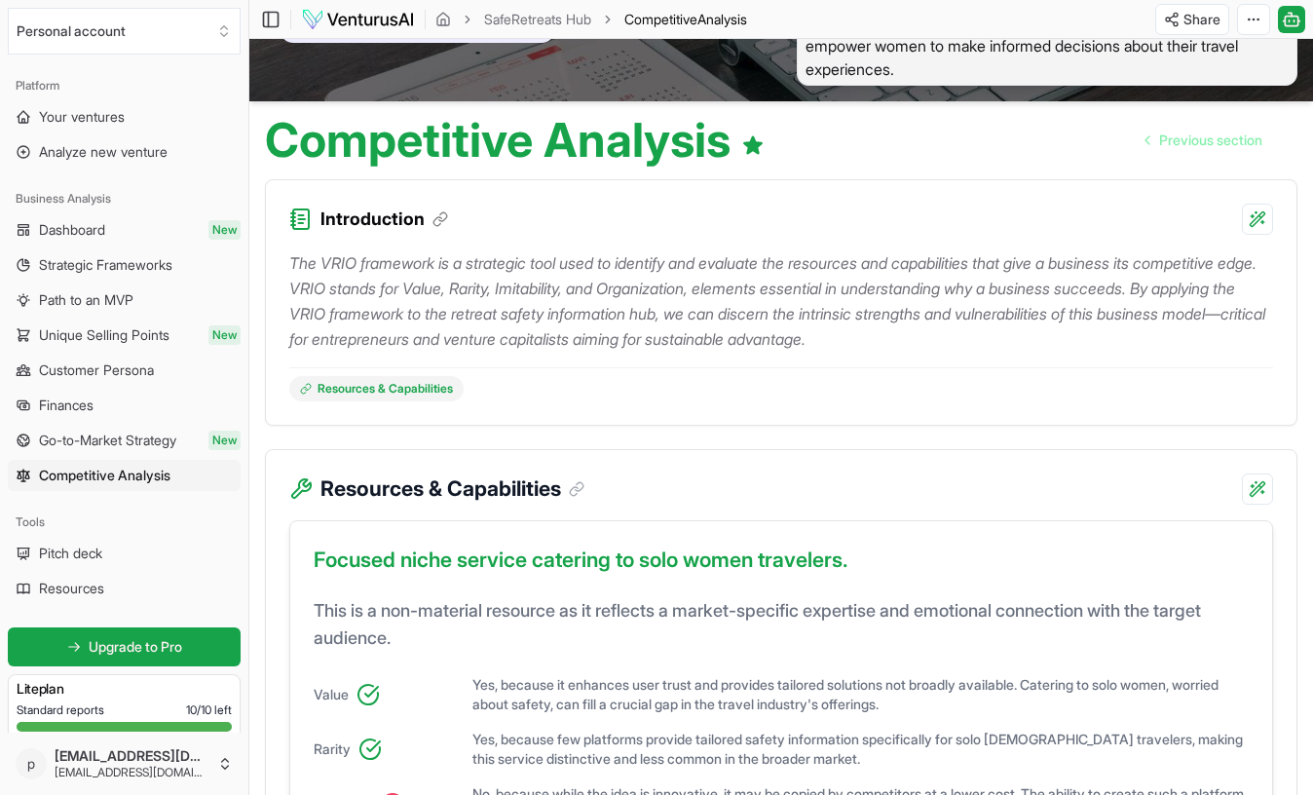
scroll to position [118, 0]
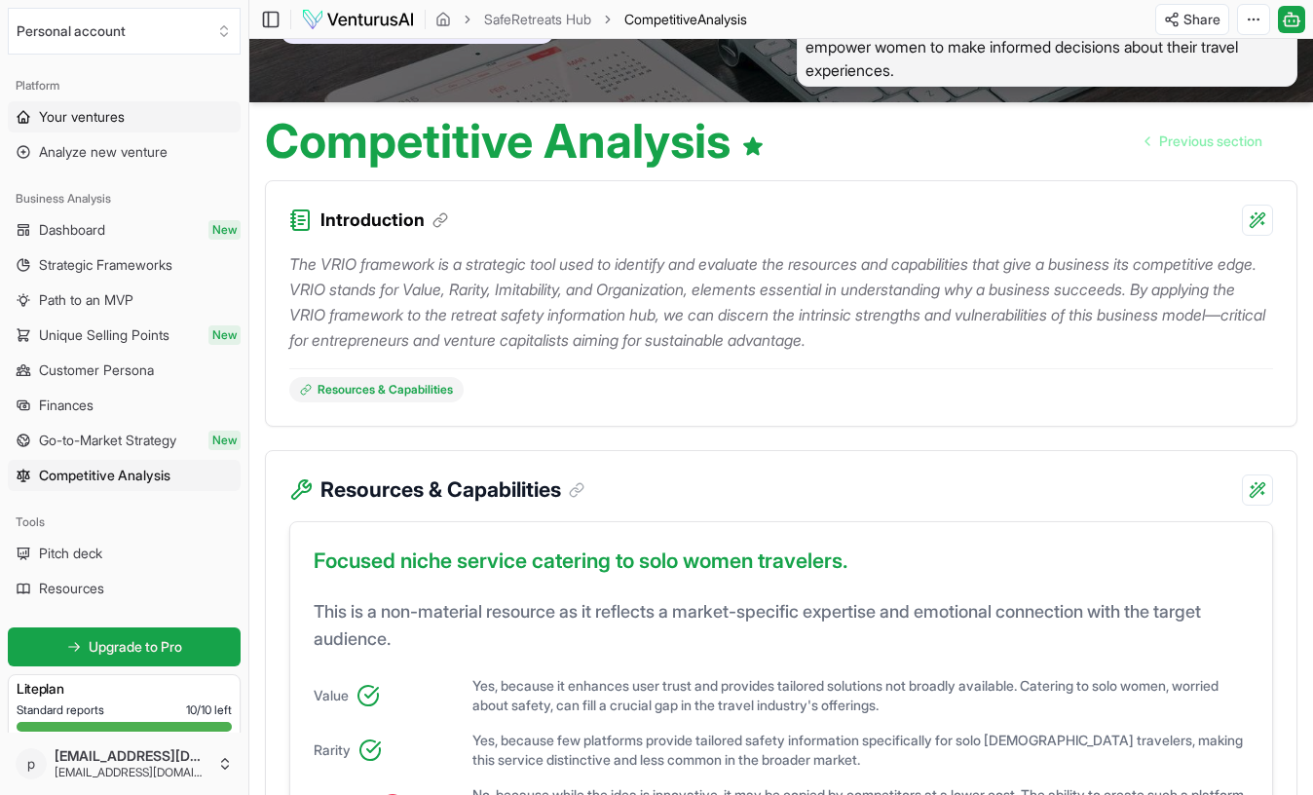
click at [88, 124] on span "Your ventures" at bounding box center [82, 116] width 86 height 19
